Goal: Task Accomplishment & Management: Manage account settings

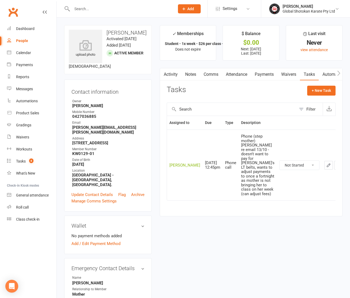
click at [111, 6] on input "text" at bounding box center [120, 9] width 101 height 8
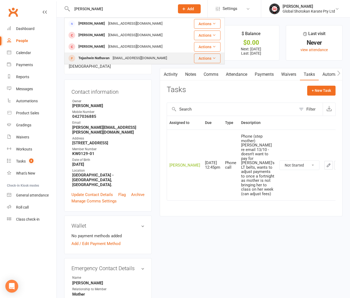
type input "[PERSON_NAME]"
click at [113, 58] on div "[EMAIL_ADDRESS][DOMAIN_NAME]" at bounding box center [140, 58] width 58 height 8
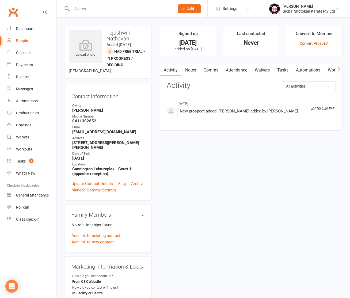
click at [307, 43] on link "Convert Prospect" at bounding box center [314, 43] width 29 height 4
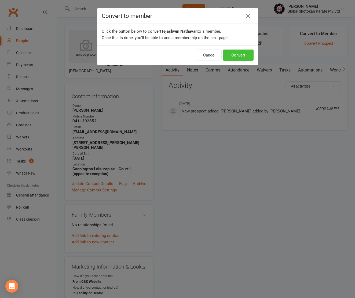
click at [241, 55] on button "Convert" at bounding box center [238, 55] width 31 height 11
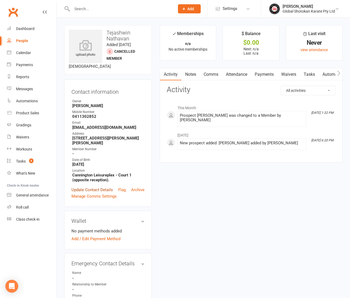
click at [86, 193] on link "Update Contact Details" at bounding box center [93, 190] width 42 height 6
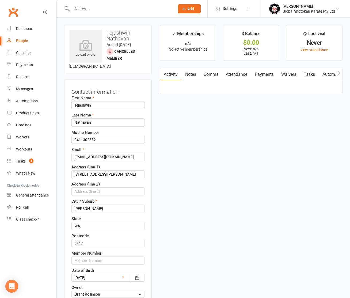
scroll to position [25, 0]
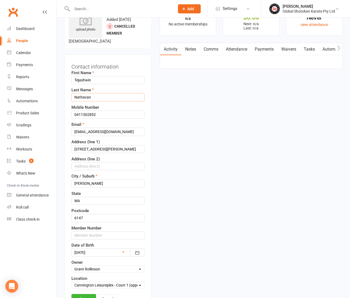
drag, startPoint x: 77, startPoint y: 103, endPoint x: 73, endPoint y: 103, distance: 3.5
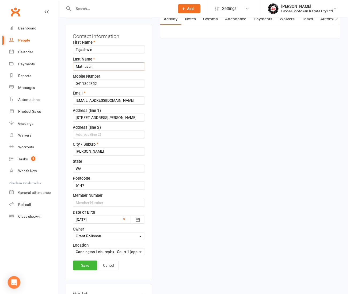
scroll to position [59, 0]
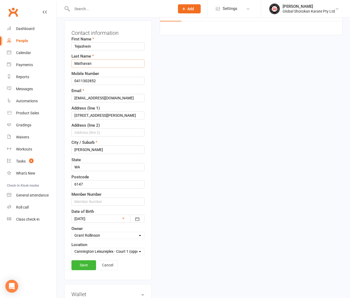
type input "Mathavan"
click at [102, 204] on input "text" at bounding box center [108, 202] width 73 height 8
type input "CN0768-01"
click at [87, 269] on link "Save" at bounding box center [84, 265] width 25 height 10
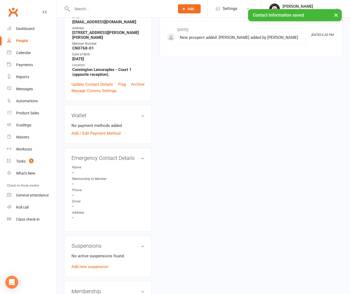
scroll to position [106, 0]
click at [137, 160] on link "edit" at bounding box center [135, 157] width 6 height 5
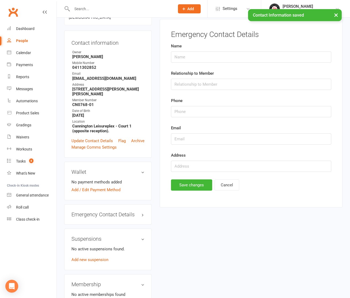
scroll to position [41, 0]
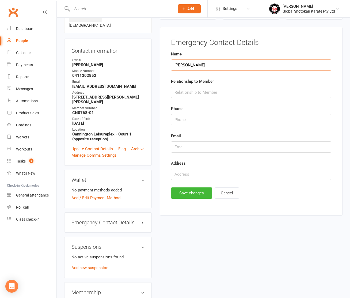
type input "[PERSON_NAME]"
type input "Father"
type input "0431569323"
type input "[EMAIL_ADDRESS][DOMAIN_NAME]"
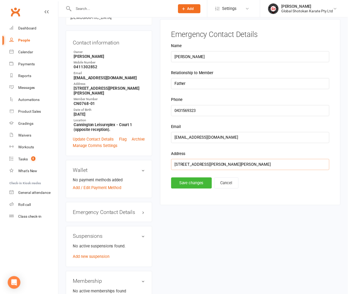
scroll to position [49, 0]
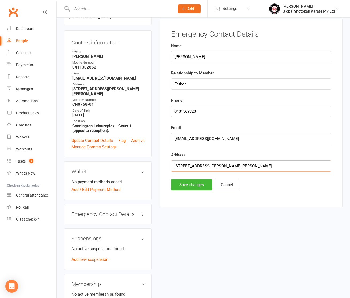
click at [248, 167] on input "[STREET_ADDRESS][PERSON_NAME][PERSON_NAME]" at bounding box center [251, 166] width 161 height 11
type input "[STREET_ADDRESS][PERSON_NAME][PERSON_NAME]"
click at [196, 184] on button "Save changes" at bounding box center [191, 184] width 41 height 11
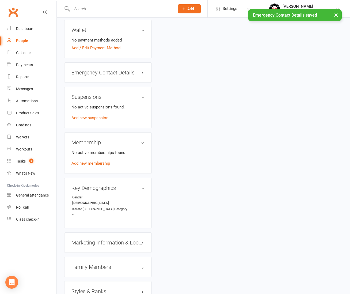
scroll to position [196, 0]
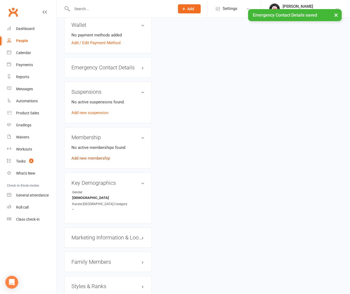
click at [100, 160] on link "Add new membership" at bounding box center [91, 158] width 39 height 5
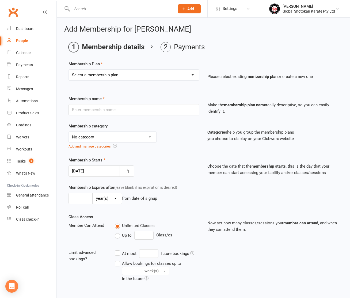
select select "13"
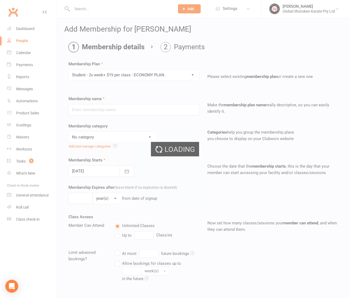
type input "Student - 2x week+ $19 per class - ECONOMY PLAN."
select select "7"
type input "0"
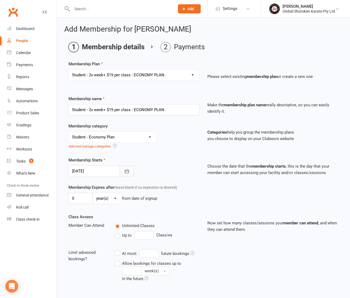
click at [126, 171] on icon "button" at bounding box center [126, 171] width 5 height 5
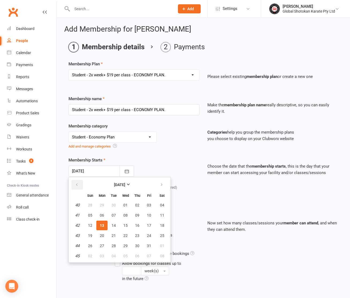
drag, startPoint x: 74, startPoint y: 180, endPoint x: 83, endPoint y: 181, distance: 8.9
click at [74, 180] on button "button" at bounding box center [78, 185] width 12 height 10
click at [163, 237] on span "27" at bounding box center [162, 236] width 4 height 4
type input "[DATE]"
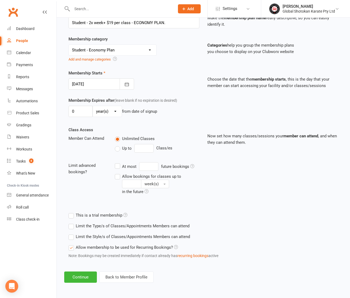
scroll to position [91, 0]
click at [85, 276] on button "Continue" at bounding box center [80, 277] width 33 height 11
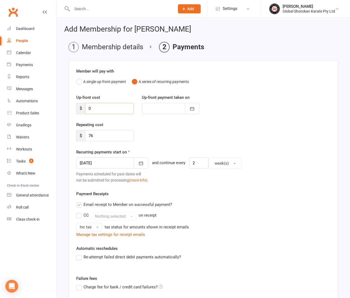
click at [92, 107] on input "0" at bounding box center [109, 108] width 49 height 11
type input "2"
type input "[DATE]"
type input "264"
click at [192, 109] on icon "button" at bounding box center [192, 108] width 5 height 5
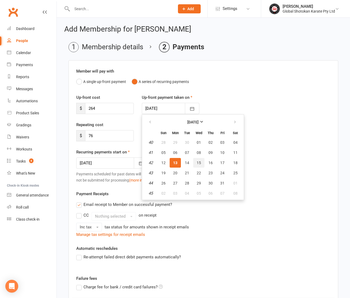
click at [198, 162] on span "15" at bounding box center [199, 163] width 4 height 4
type input "[DATE]"
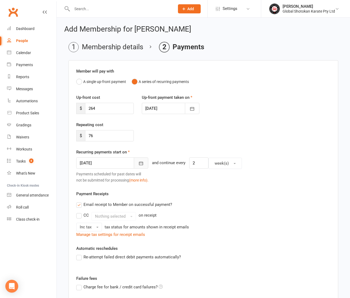
click at [134, 163] on button "button" at bounding box center [141, 163] width 14 height 11
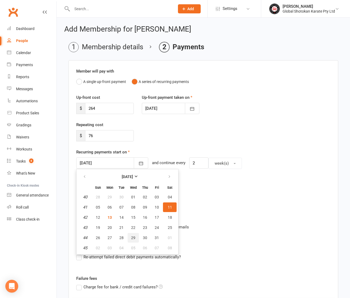
click at [133, 238] on span "29" at bounding box center [133, 238] width 4 height 4
type input "[DATE]"
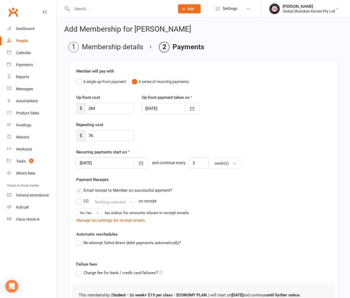
click at [79, 191] on label "Email receipt to Member on successful payment?" at bounding box center [124, 190] width 96 height 6
click at [79, 187] on input "Email receipt to Member on successful payment?" at bounding box center [77, 187] width 3 height 0
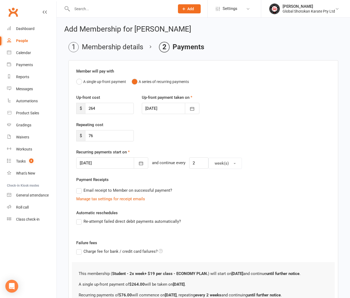
click at [86, 221] on label "Re-attempt failed direct debit payments automatically?" at bounding box center [128, 221] width 105 height 6
click at [80, 218] on input "Re-attempt failed direct debit payments automatically?" at bounding box center [77, 218] width 3 height 0
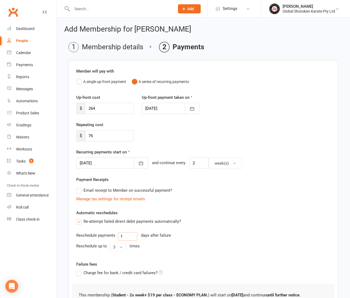
drag, startPoint x: 125, startPoint y: 237, endPoint x: 121, endPoint y: 238, distance: 3.8
click at [121, 238] on input "1" at bounding box center [127, 236] width 19 height 9
type input "3"
click at [121, 247] on button "3" at bounding box center [118, 247] width 16 height 9
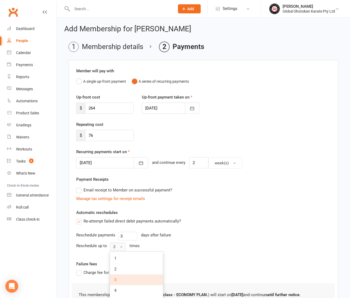
scroll to position [0, 0]
click at [119, 267] on link "2" at bounding box center [136, 269] width 53 height 11
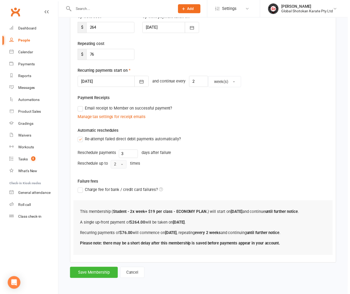
scroll to position [85, 0]
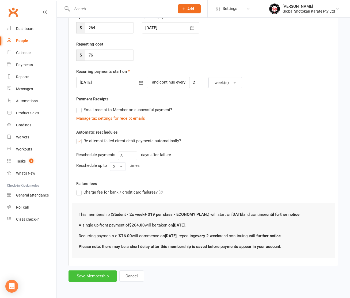
click at [95, 273] on button "Save Membership" at bounding box center [93, 276] width 49 height 11
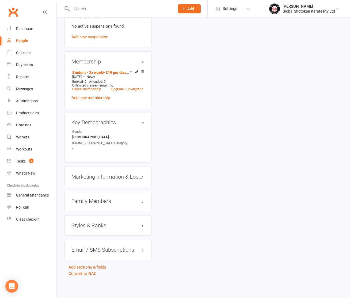
scroll to position [357, 0]
click at [136, 120] on link "edit" at bounding box center [135, 122] width 6 height 5
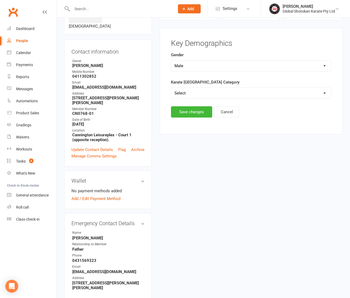
scroll to position [40, 0]
select select "Little Tiger / Peewee Students"
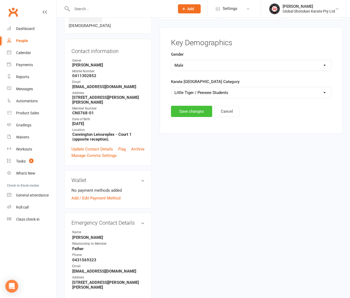
click at [199, 112] on button "Save changes" at bounding box center [191, 111] width 41 height 11
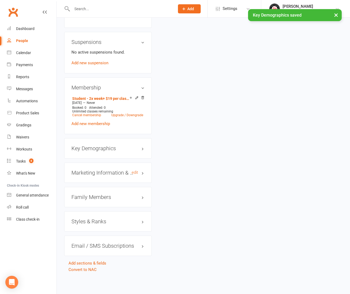
scroll to position [331, 0]
click at [100, 219] on h3 "Styles & Ranks" at bounding box center [108, 222] width 73 height 6
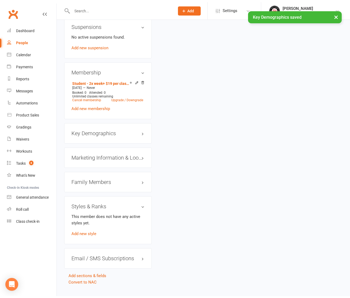
scroll to position [332, 0]
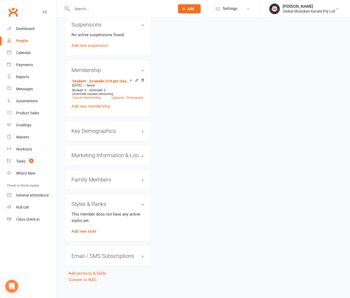
click at [87, 234] on link "Add new style" at bounding box center [84, 231] width 25 height 5
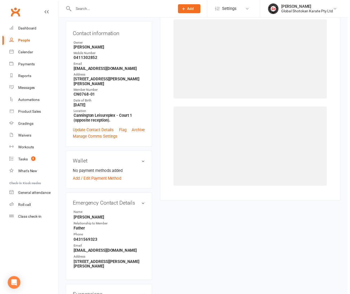
scroll to position [41, 0]
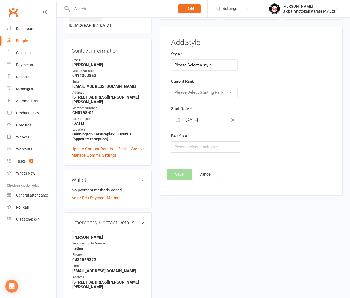
click at [183, 59] on div "Style Please Select a style GSK / WSKFA - Adult Gradings. GSK / WSKFA - Junior …" at bounding box center [223, 61] width 105 height 20
select select "3027"
select select "42226"
select select "8"
select select "2025"
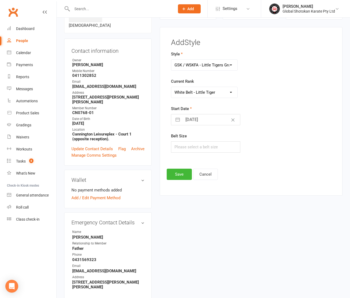
select select "9"
select select "2025"
select select "10"
select select "2025"
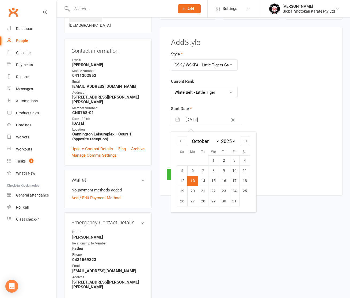
click at [206, 120] on input "[DATE]" at bounding box center [212, 119] width 58 height 11
drag, startPoint x: 183, startPoint y: 141, endPoint x: 211, endPoint y: 161, distance: 34.3
click at [184, 141] on icon "Move backward to switch to the previous month." at bounding box center [182, 141] width 5 height 3
select select "7"
select select "2025"
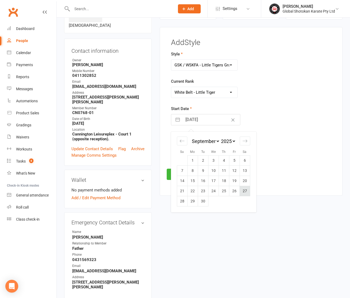
click at [247, 192] on td "27" at bounding box center [245, 191] width 10 height 10
type input "[DATE]"
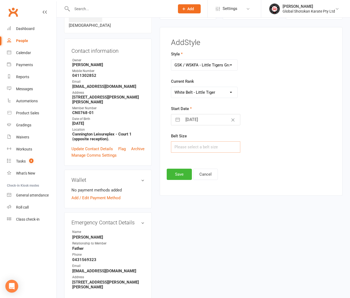
click at [189, 148] on input "text" at bounding box center [206, 146] width 70 height 11
type input "2"
click at [173, 178] on button "Save" at bounding box center [179, 174] width 25 height 11
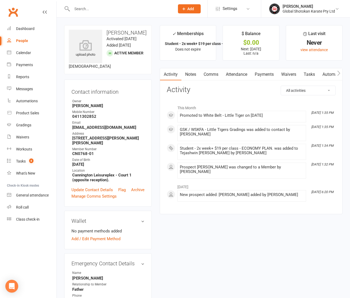
scroll to position [0, 0]
click at [126, 8] on input "text" at bounding box center [120, 9] width 101 height 8
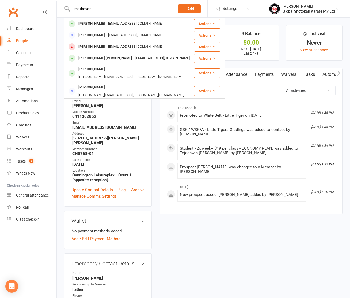
type input "mathavan"
click at [191, 7] on span "Add" at bounding box center [191, 9] width 7 height 4
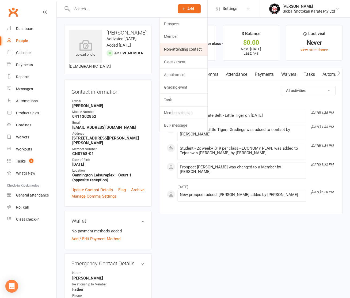
click at [187, 51] on link "Non-attending contact" at bounding box center [184, 49] width 48 height 12
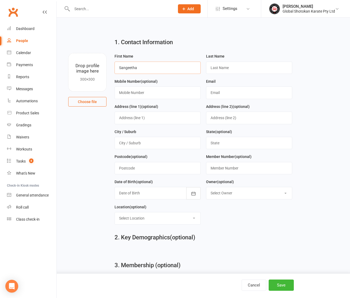
type input "Sangeetha"
type input "Mathavan"
type input "0411302852"
type input "[EMAIL_ADDRESS][DOMAIN_NAME]"
type input "[STREET_ADDRESS][PERSON_NAME]"
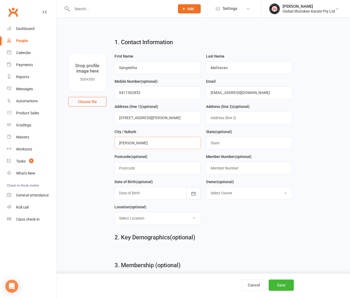
type input "[PERSON_NAME]"
type input "WA"
type input "6147"
type input "CN0768"
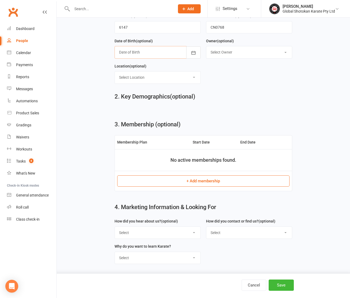
scroll to position [143, 0]
select select "To learning Traditional Japanese Karate"
click at [280, 284] on button "Save" at bounding box center [281, 285] width 25 height 11
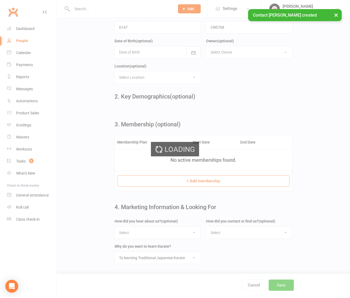
scroll to position [0, 0]
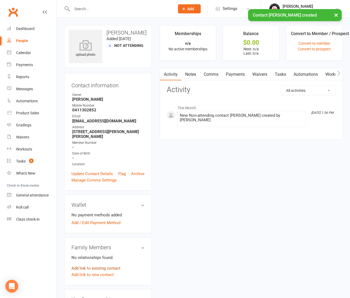
click at [97, 268] on link "Add link to existing contact" at bounding box center [96, 268] width 49 height 6
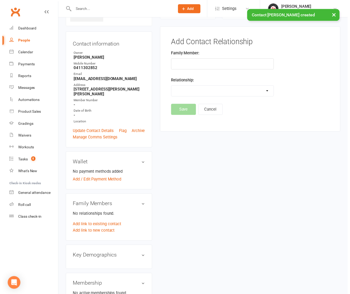
scroll to position [42, 0]
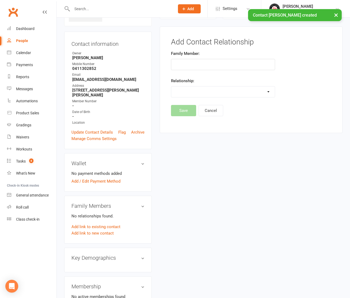
type input "t"
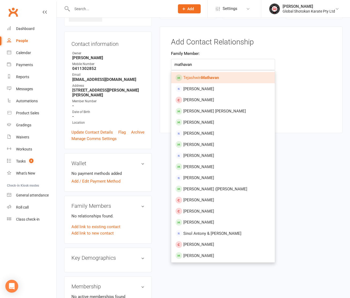
type input "mathavan"
click at [207, 76] on strong "Mathavan" at bounding box center [211, 77] width 18 height 5
type input "[PERSON_NAME]"
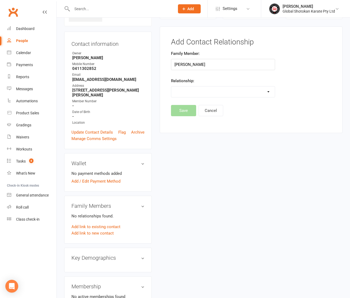
select select "1"
click at [187, 130] on button "Save" at bounding box center [183, 130] width 25 height 11
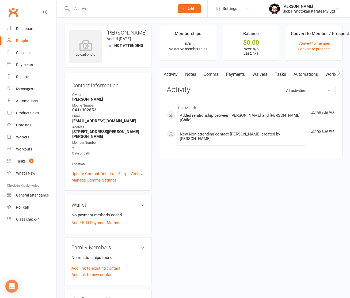
scroll to position [0, 0]
